Goal: Task Accomplishment & Management: Manage account settings

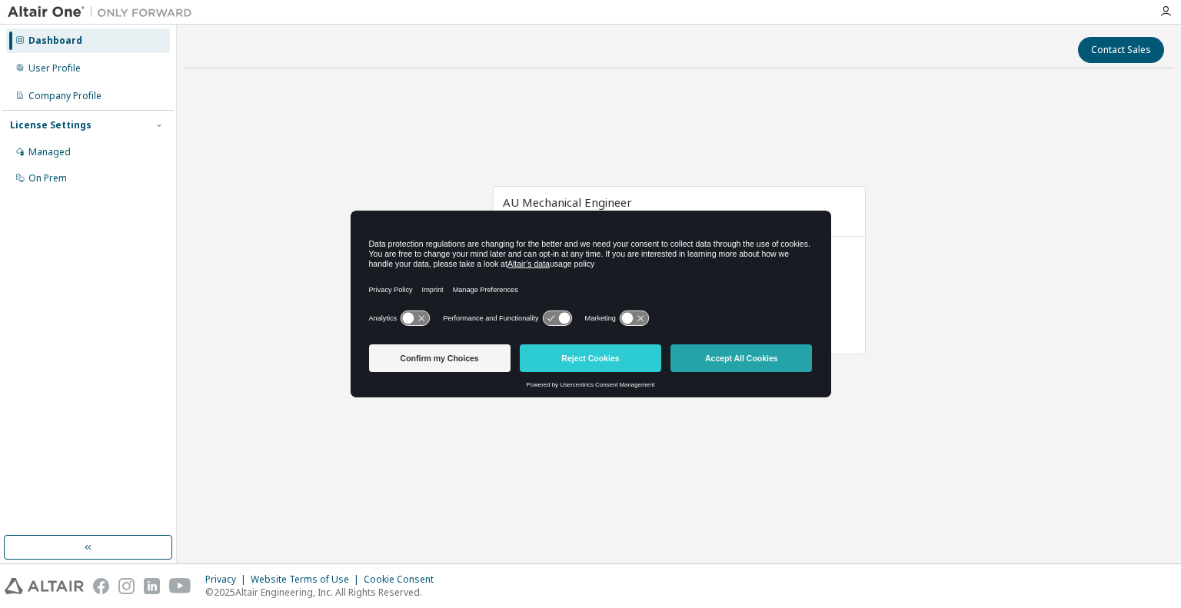
click at [725, 361] on button "Accept All Cookies" at bounding box center [740, 358] width 141 height 28
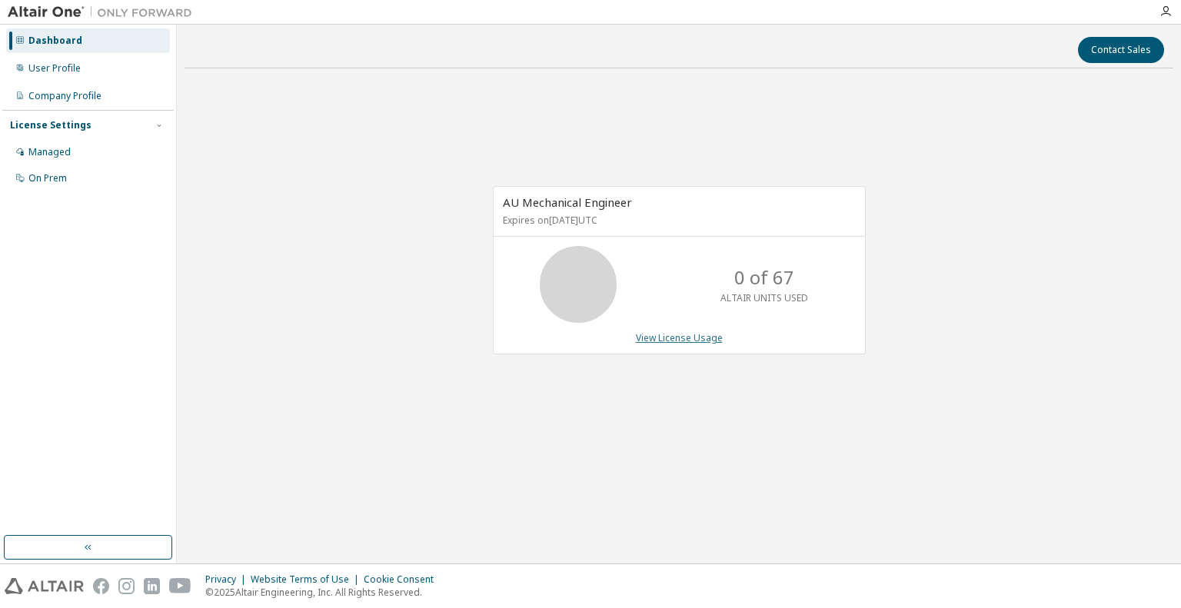
click at [671, 342] on link "View License Usage" at bounding box center [679, 337] width 87 height 13
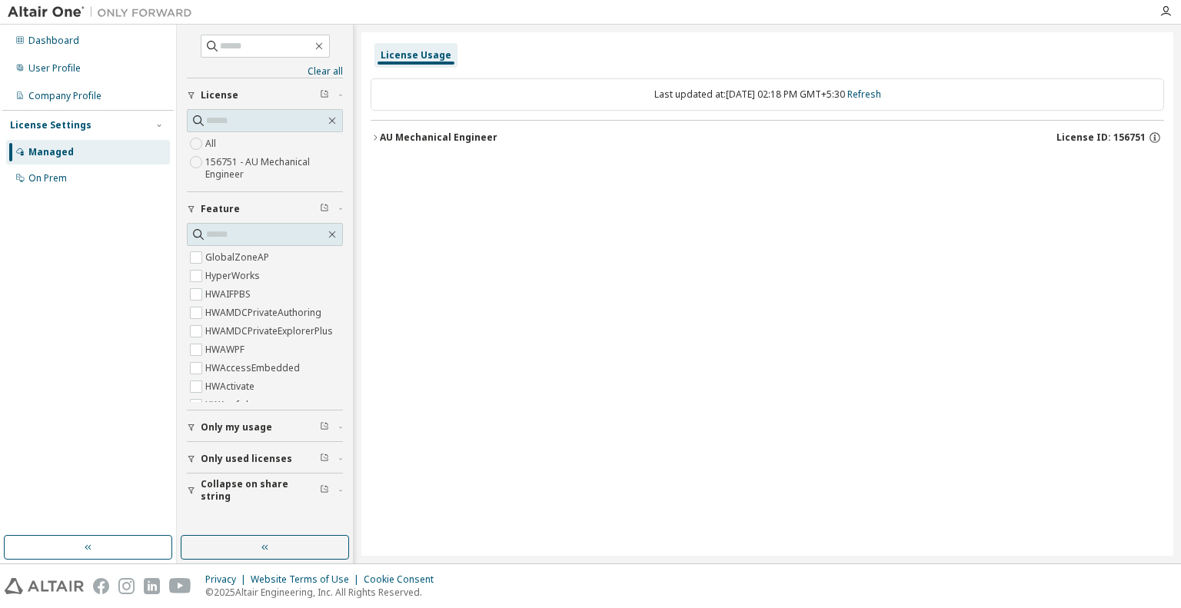
click at [377, 141] on icon "button" at bounding box center [374, 137] width 9 height 9
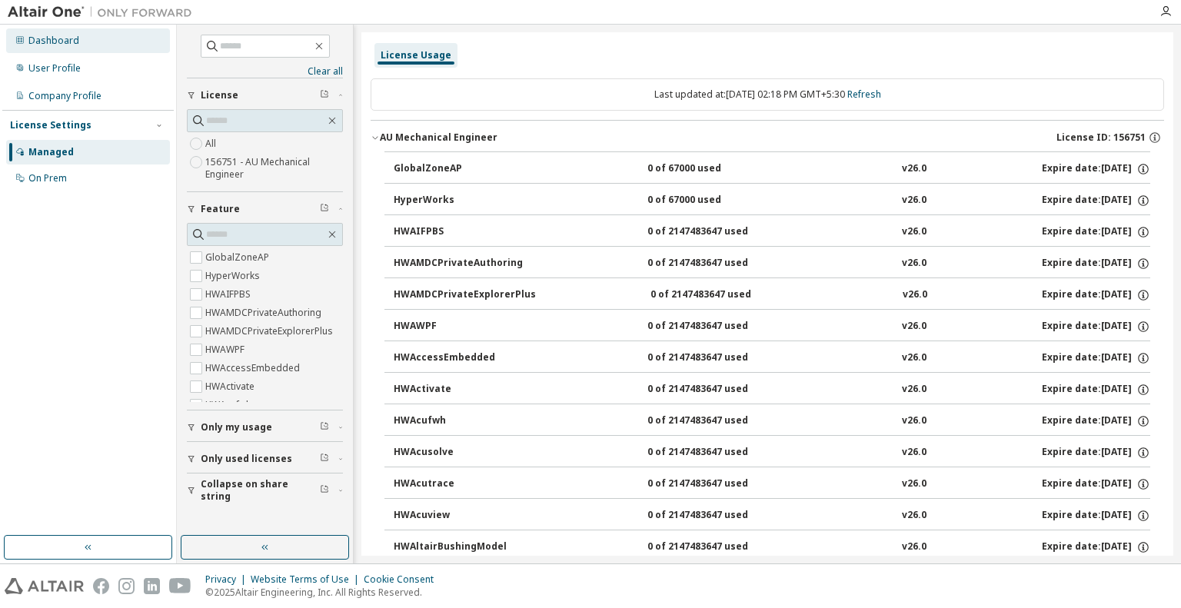
click at [45, 36] on div "Dashboard" at bounding box center [53, 41] width 51 height 12
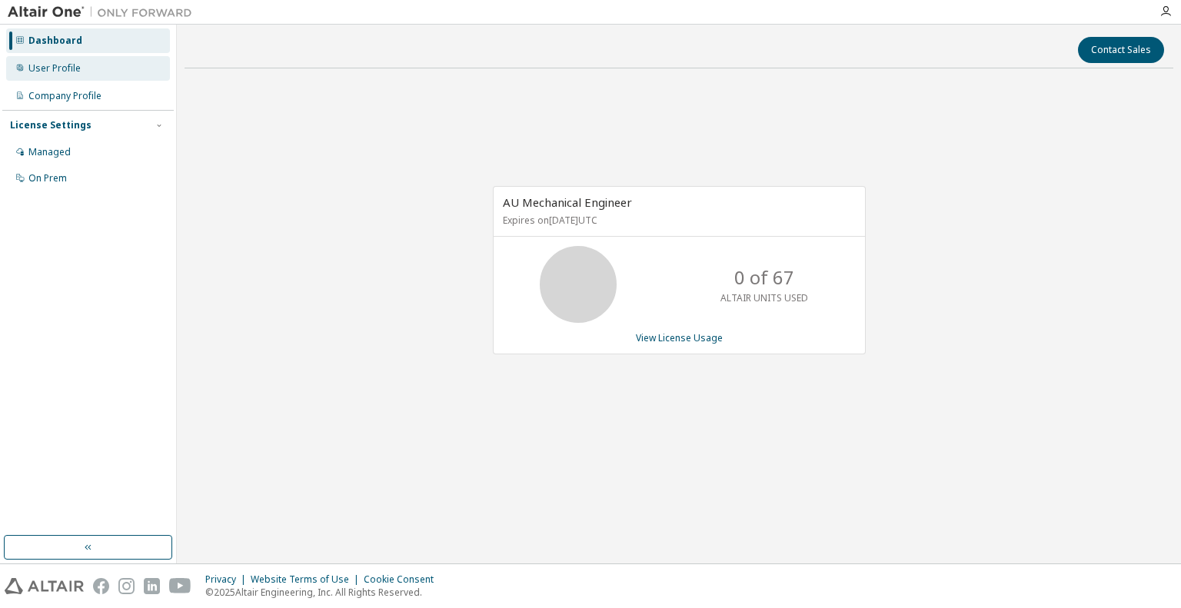
click at [51, 68] on div "User Profile" at bounding box center [54, 68] width 52 height 12
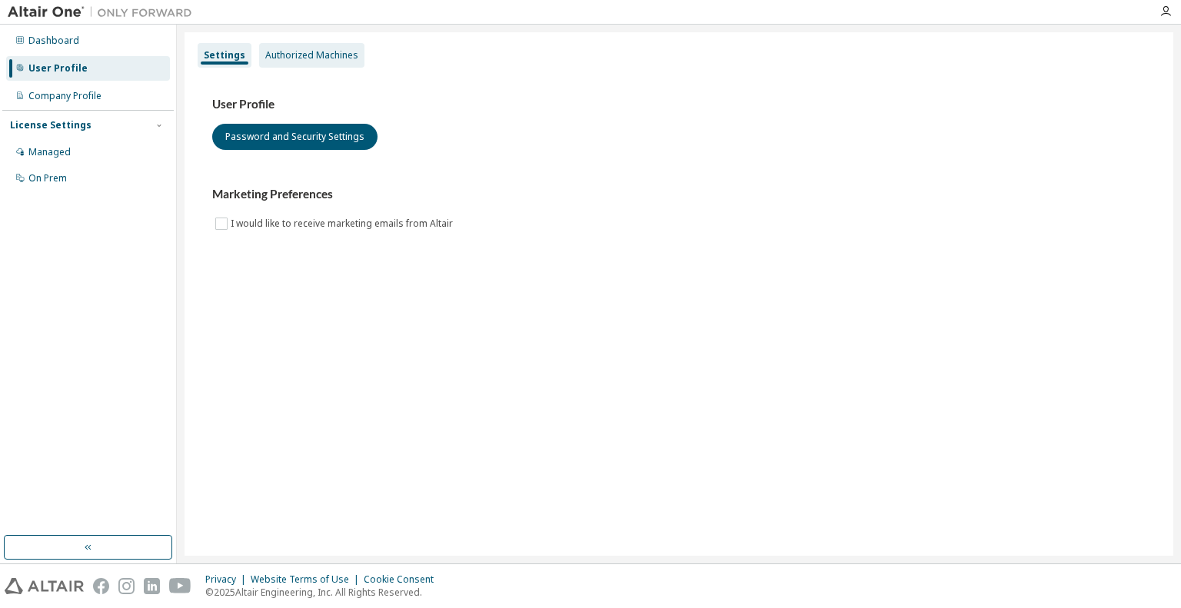
click at [301, 52] on div "Authorized Machines" at bounding box center [311, 55] width 93 height 12
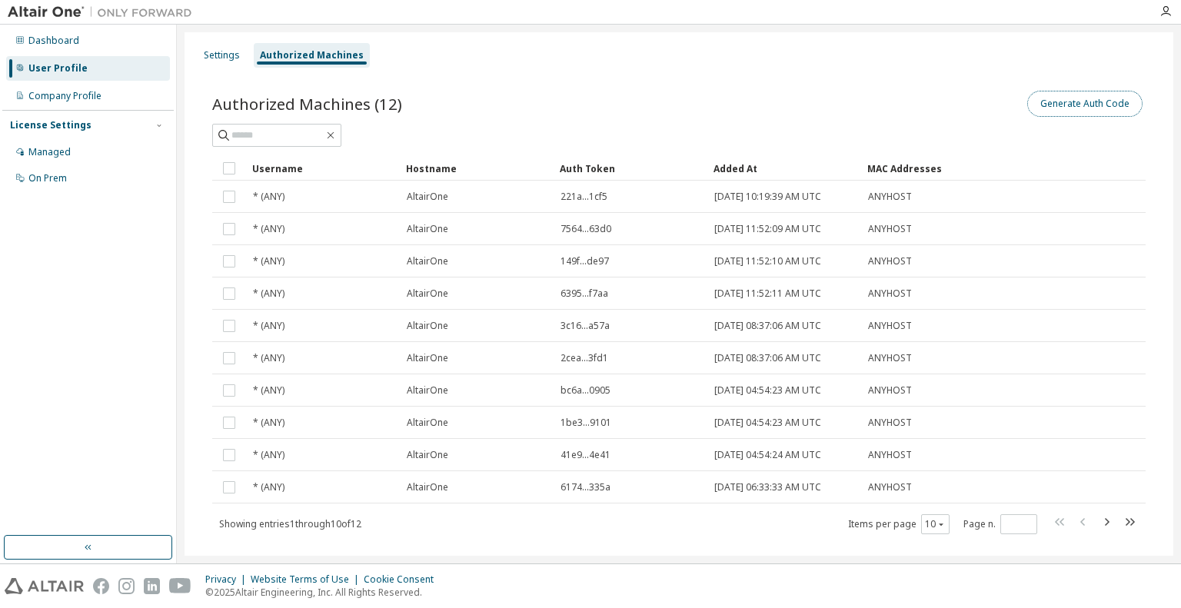
click at [1078, 105] on button "Generate Auth Code" at bounding box center [1084, 104] width 115 height 26
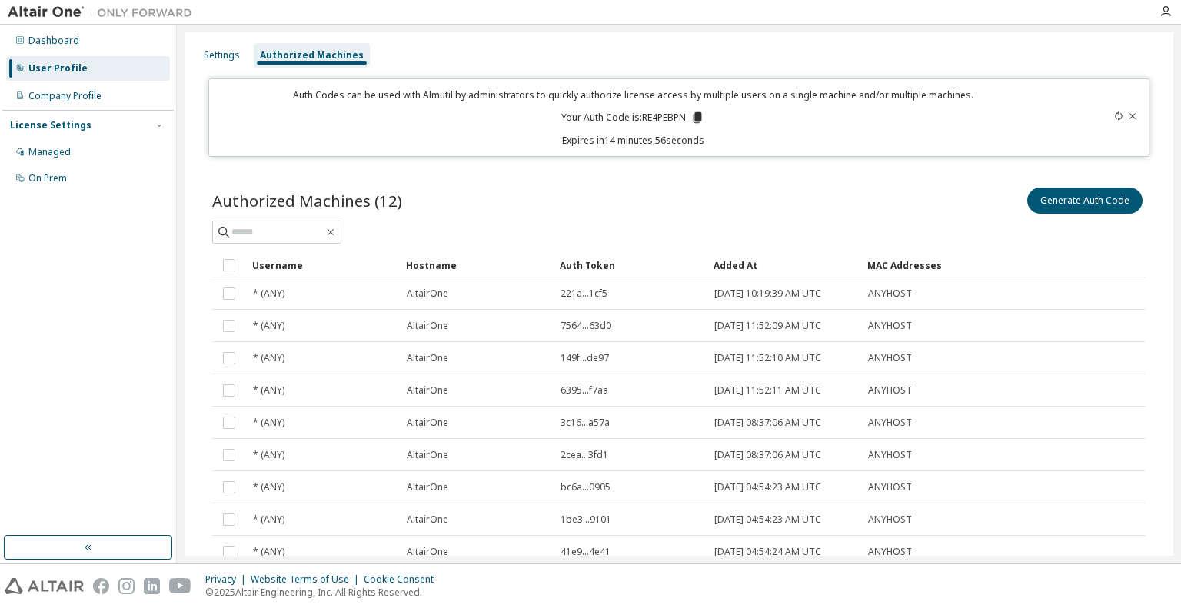
click at [695, 116] on icon at bounding box center [697, 117] width 8 height 11
click at [693, 184] on div "Generate Auth Code" at bounding box center [912, 200] width 467 height 32
click at [221, 55] on div "Settings" at bounding box center [222, 55] width 36 height 12
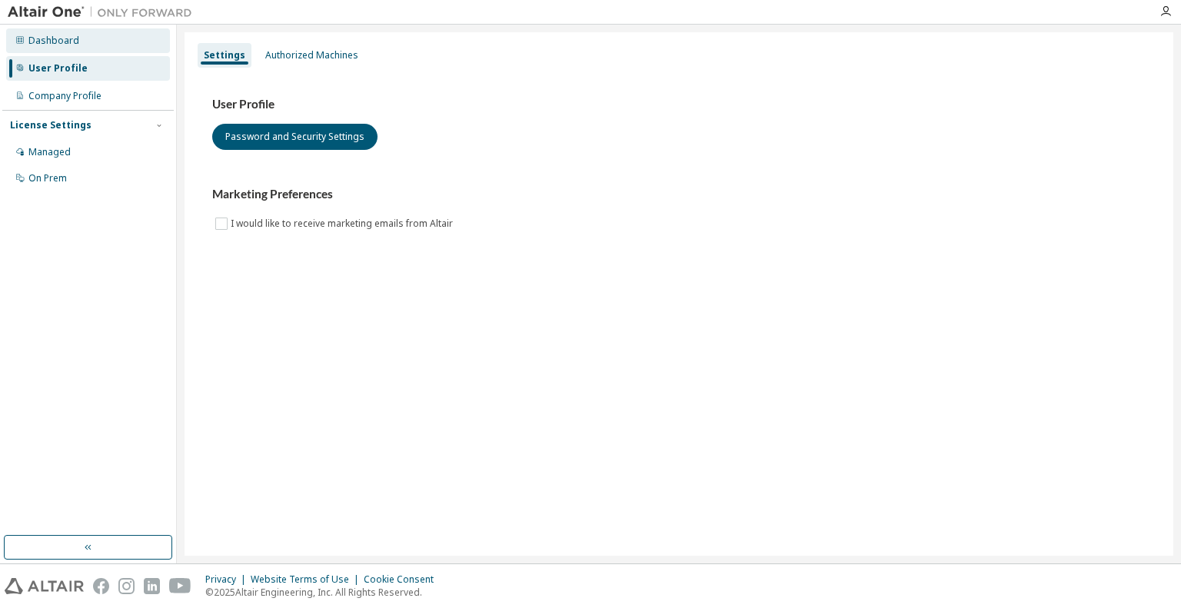
click at [61, 43] on div "Dashboard" at bounding box center [53, 41] width 51 height 12
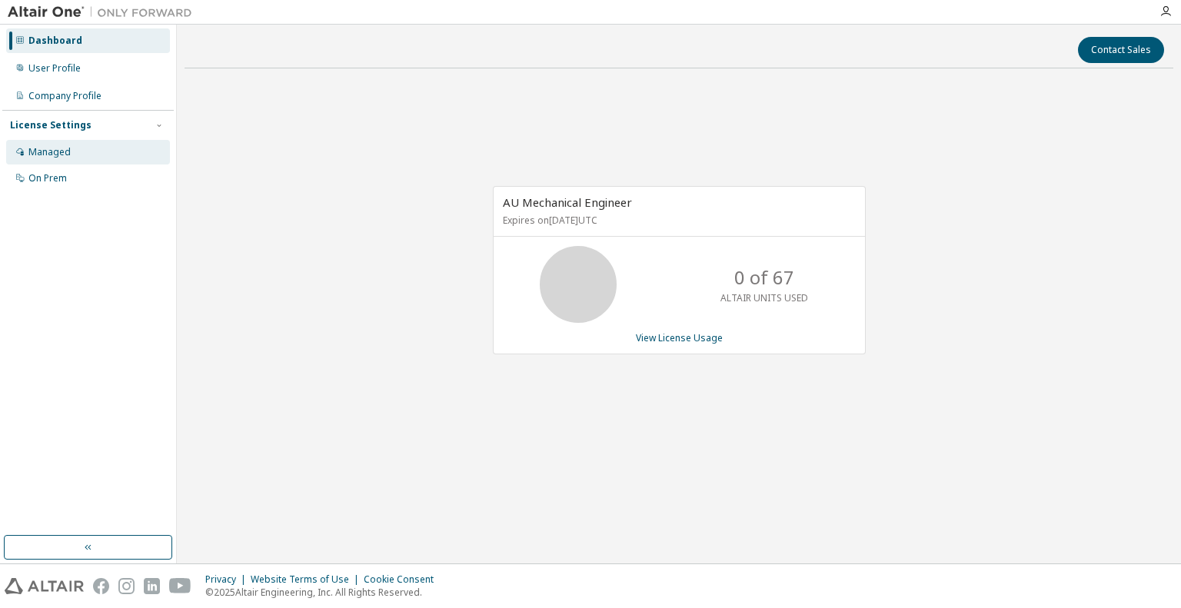
click at [65, 150] on div "Managed" at bounding box center [49, 152] width 42 height 12
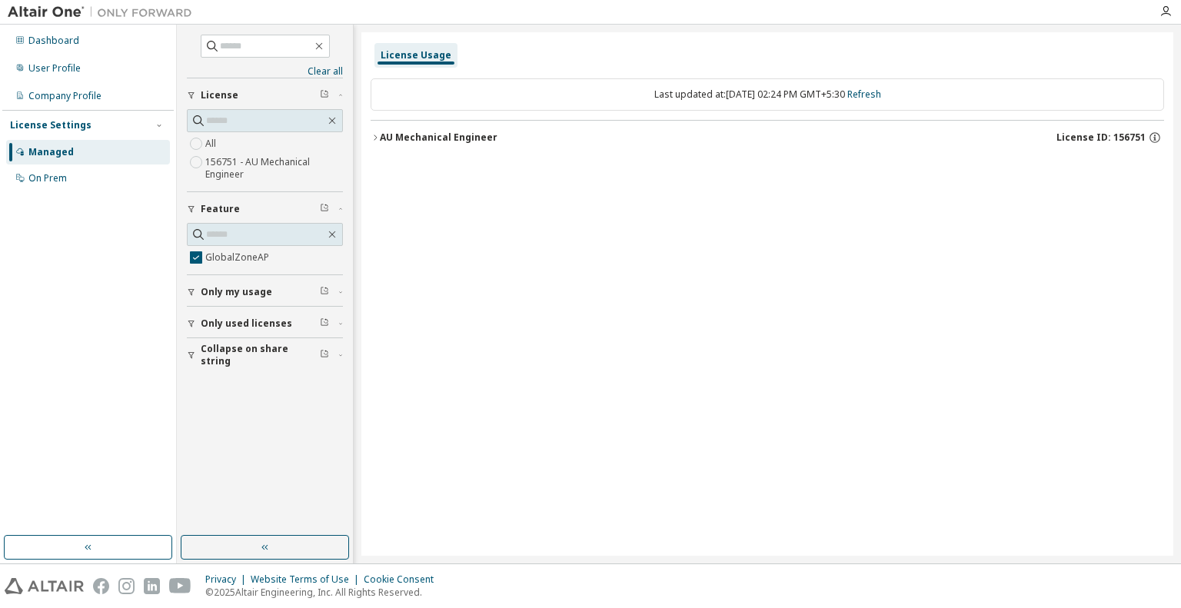
click at [385, 139] on div "AU Mechanical Engineer" at bounding box center [439, 137] width 118 height 12
click at [322, 45] on icon "button" at bounding box center [318, 46] width 7 height 7
click at [325, 48] on icon "button" at bounding box center [319, 46] width 12 height 12
click at [71, 40] on div "Dashboard" at bounding box center [53, 41] width 51 height 12
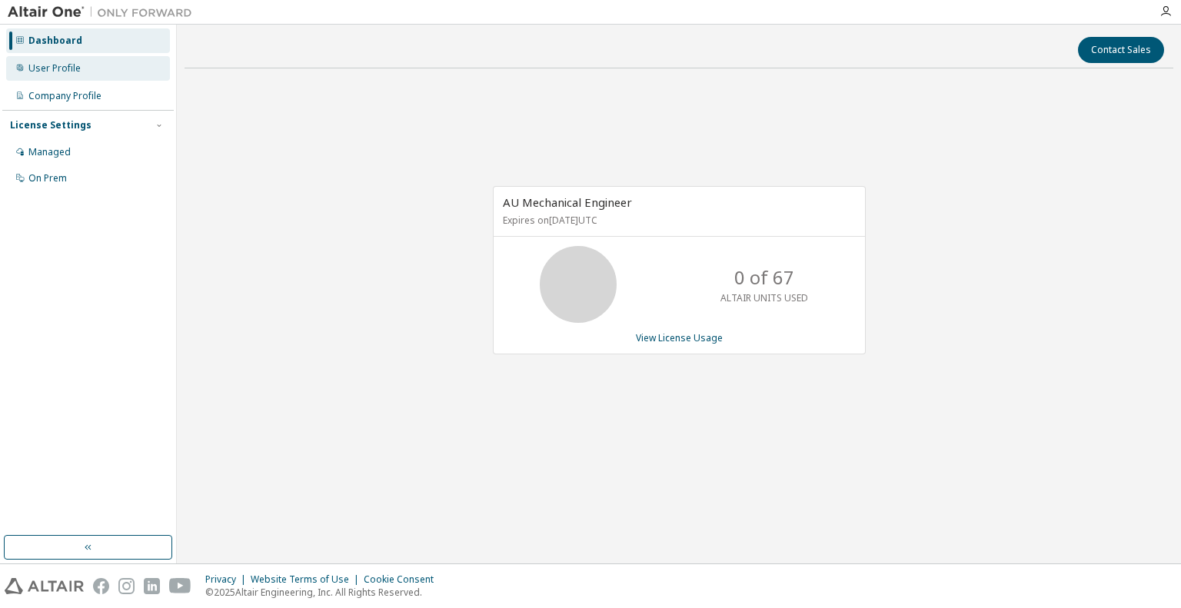
click at [58, 70] on div "User Profile" at bounding box center [54, 68] width 52 height 12
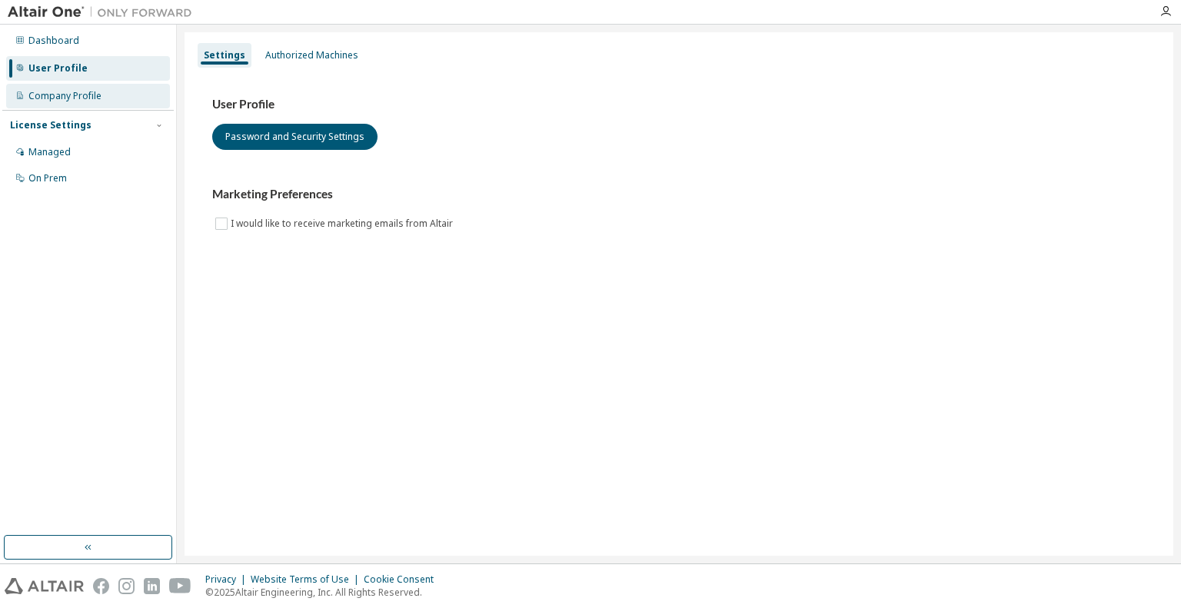
click at [60, 98] on div "Company Profile" at bounding box center [64, 96] width 73 height 12
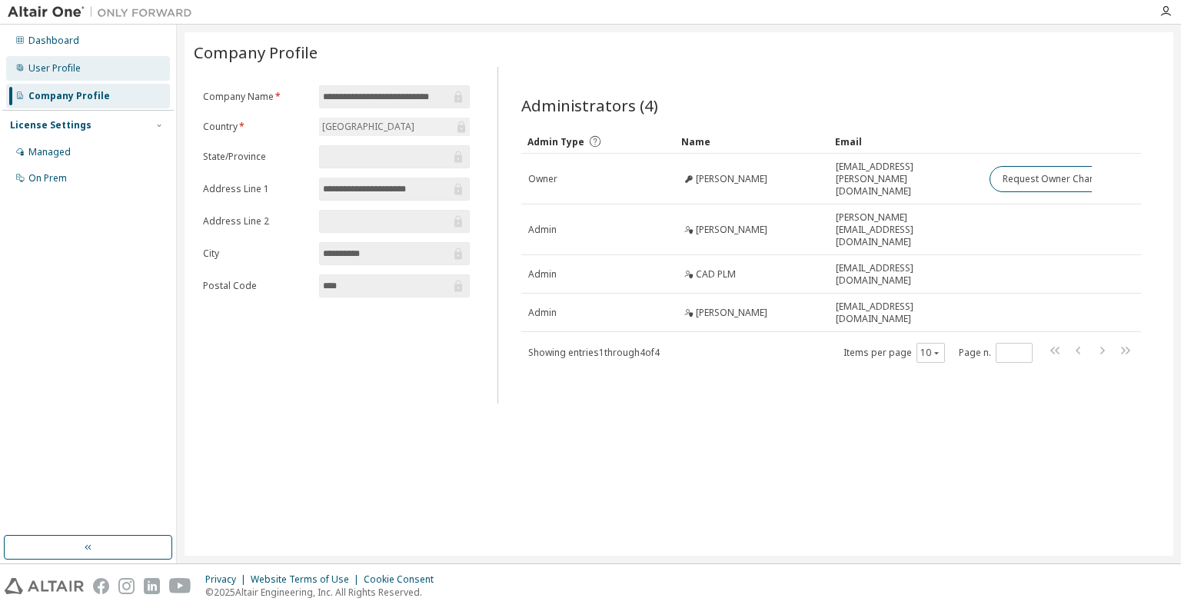
click at [65, 70] on div "User Profile" at bounding box center [54, 68] width 52 height 12
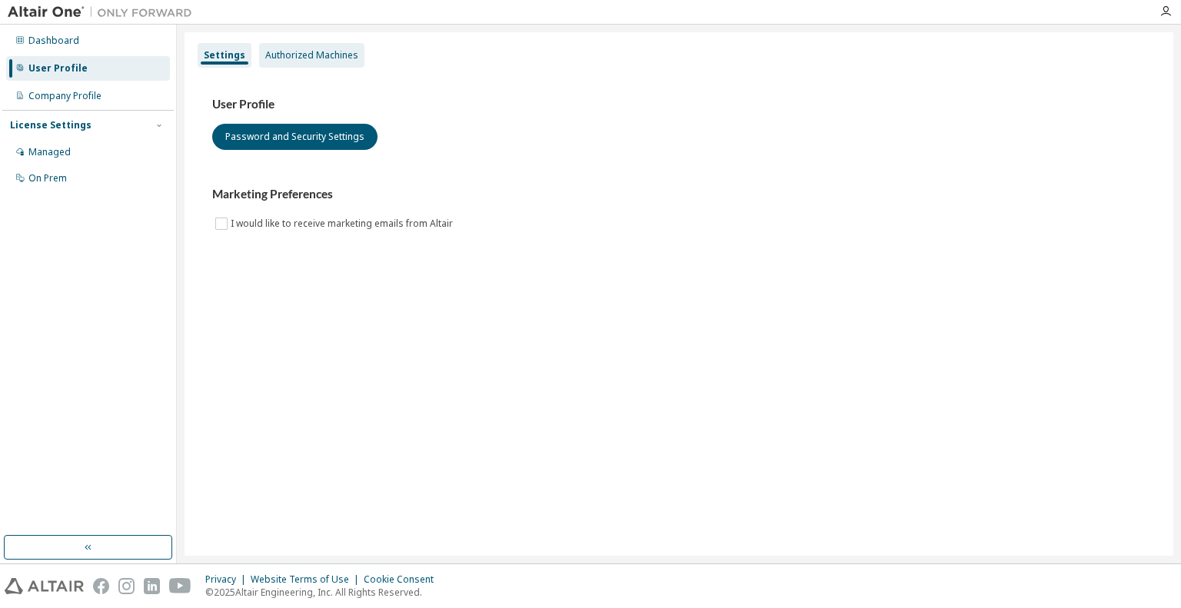
click at [294, 55] on div "Authorized Machines" at bounding box center [311, 55] width 93 height 12
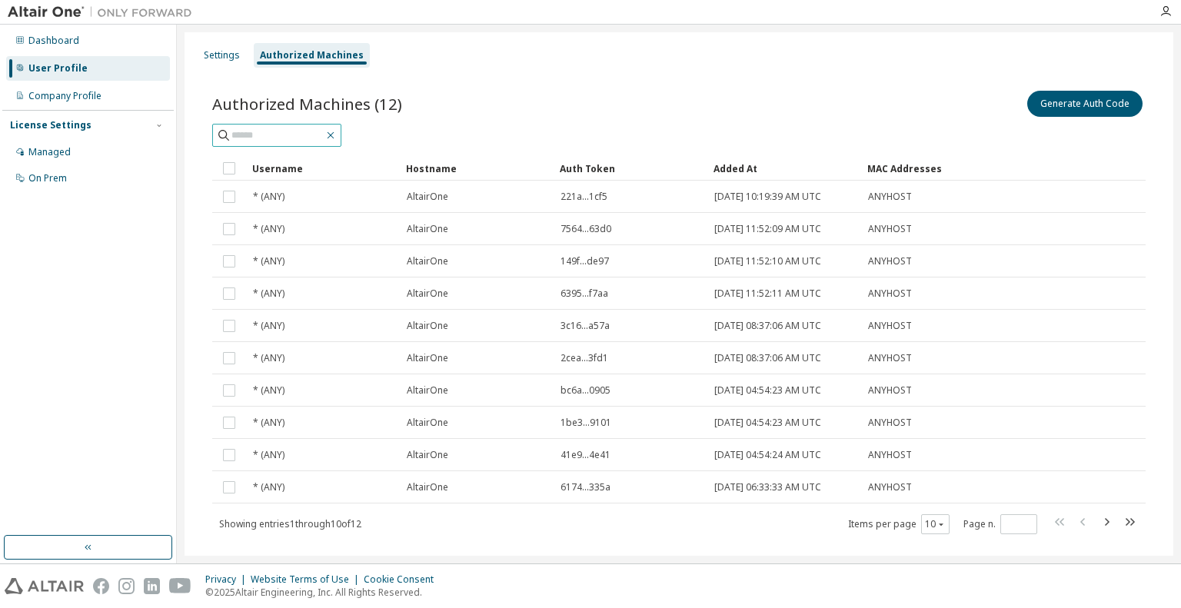
click at [337, 137] on icon "button" at bounding box center [330, 135] width 12 height 12
